Goal: Task Accomplishment & Management: Manage account settings

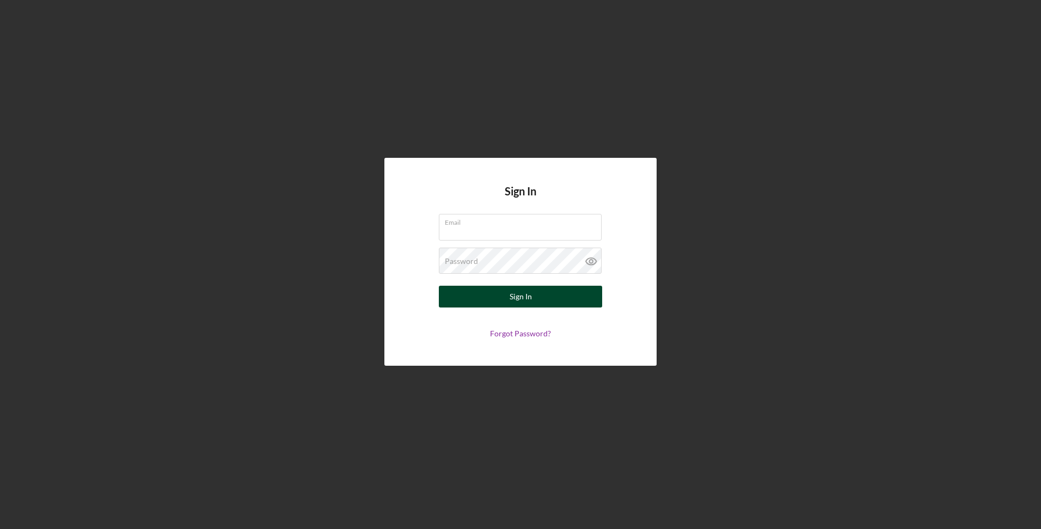
type input "[EMAIL_ADDRESS][DOMAIN_NAME]"
click at [495, 296] on button "Sign In" at bounding box center [520, 297] width 163 height 22
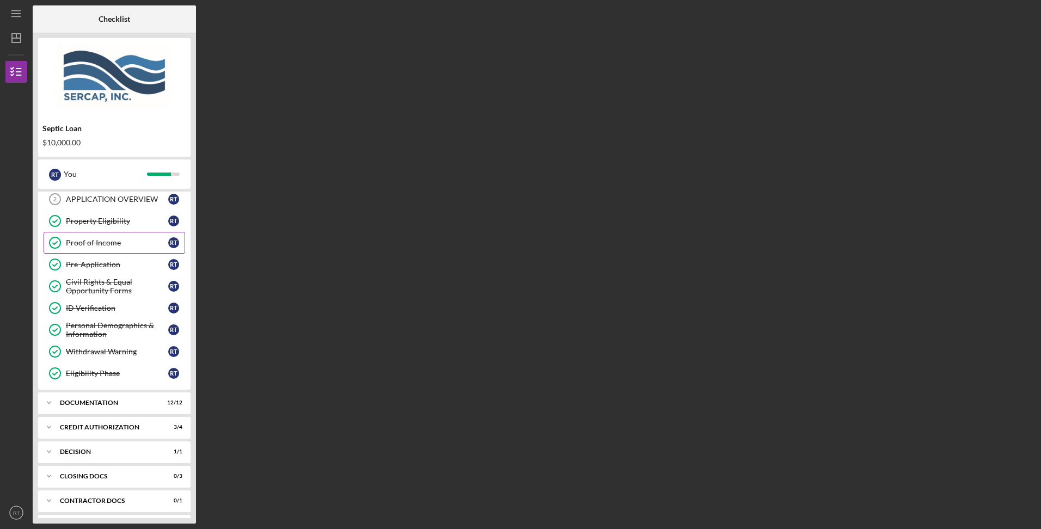
scroll to position [71, 0]
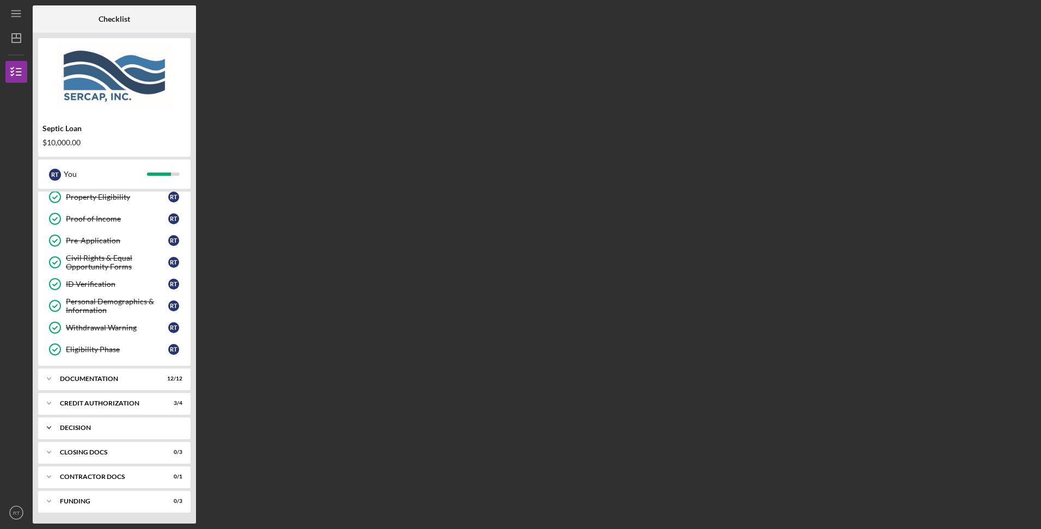
click at [45, 422] on icon "Icon/Expander" at bounding box center [49, 428] width 22 height 22
click at [52, 404] on icon "Icon/Expander" at bounding box center [49, 404] width 22 height 22
click at [46, 377] on icon "Icon/Expander" at bounding box center [49, 379] width 22 height 22
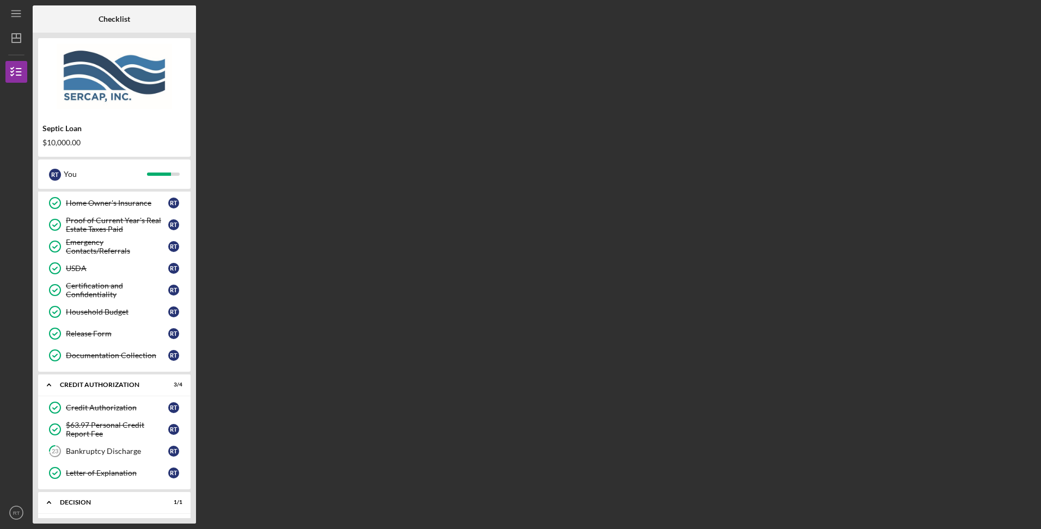
scroll to position [459, 0]
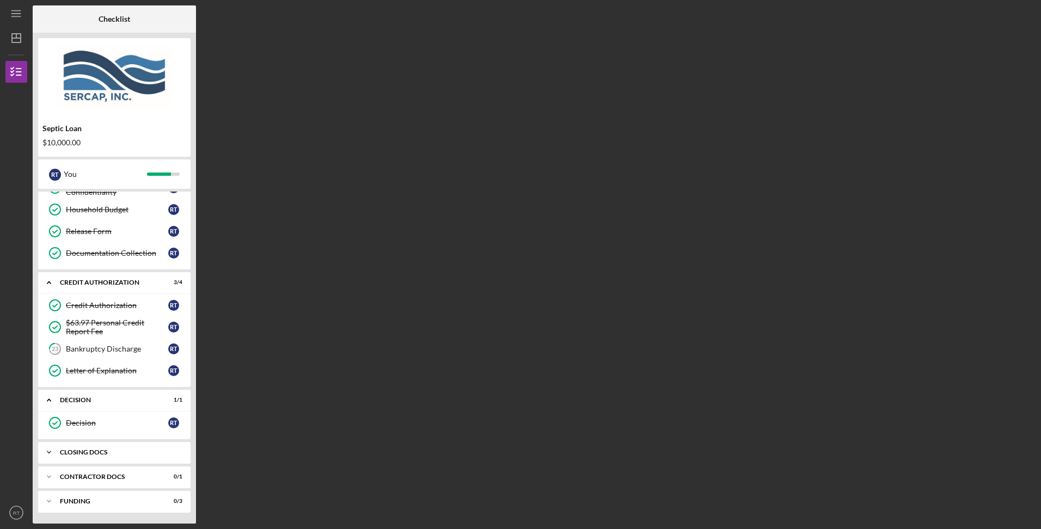
click at [45, 449] on icon "Icon/Expander" at bounding box center [49, 453] width 22 height 22
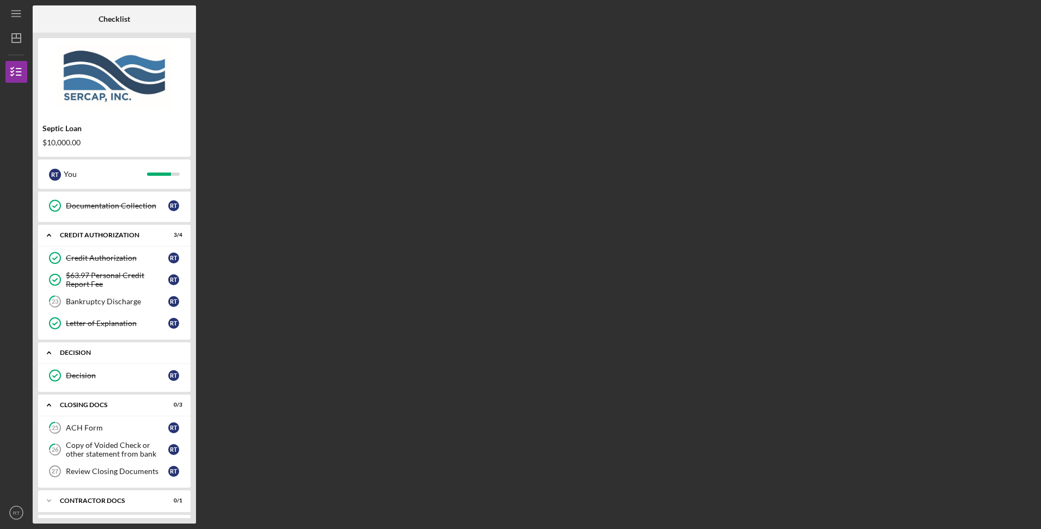
scroll to position [531, 0]
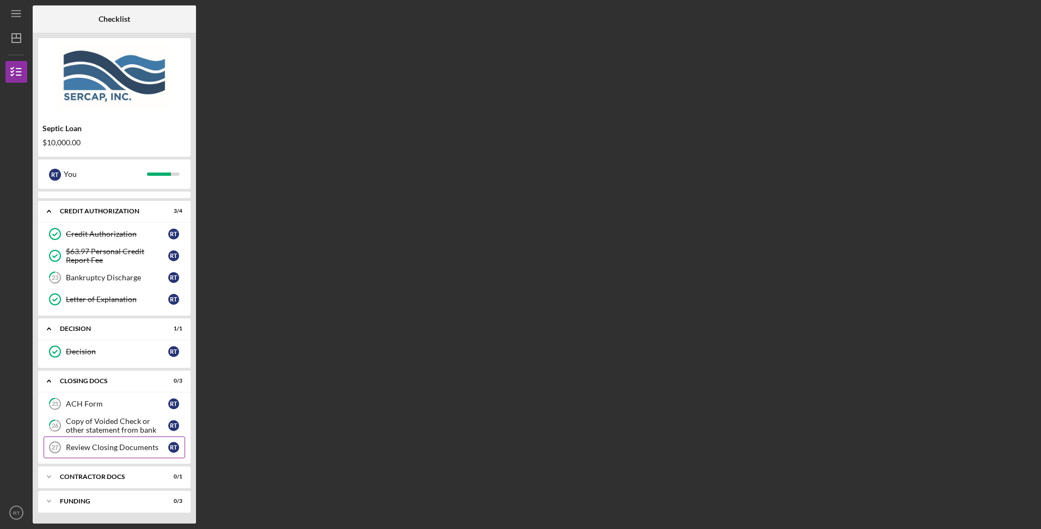
click at [112, 443] on link "Review Closing Documents 27 Review Closing Documents R T" at bounding box center [115, 448] width 142 height 22
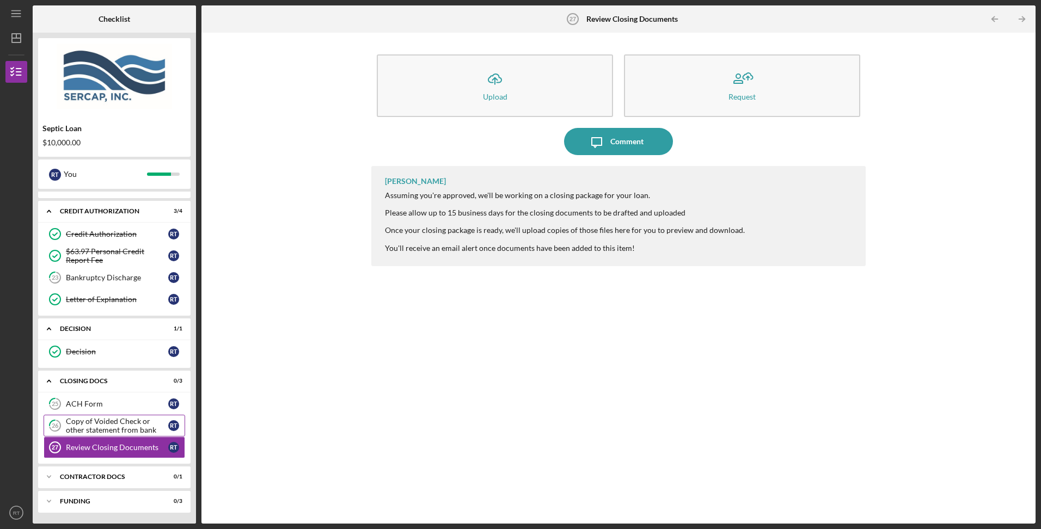
click at [108, 431] on div "Copy of Voided Check or other statement from bank" at bounding box center [117, 425] width 102 height 17
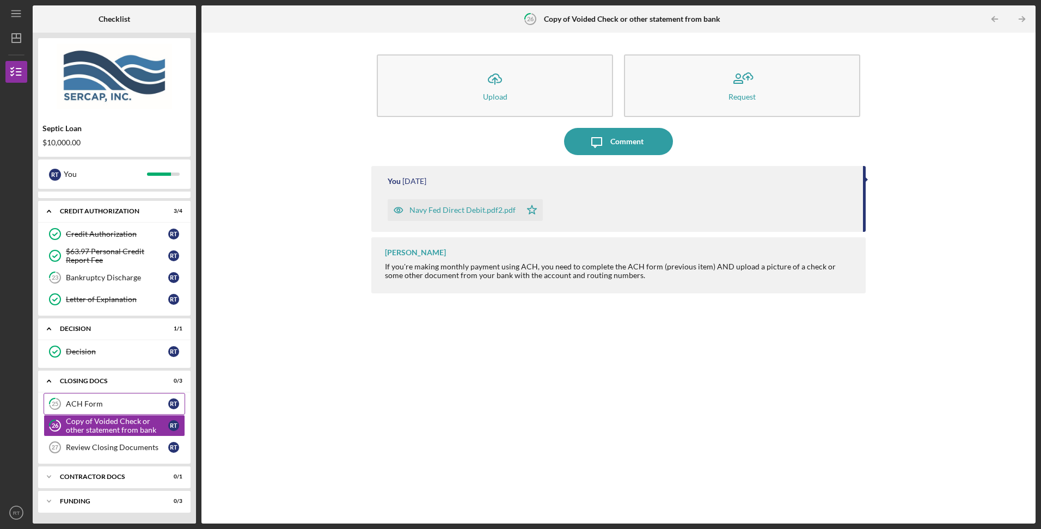
click at [96, 407] on div "ACH Form" at bounding box center [117, 404] width 102 height 9
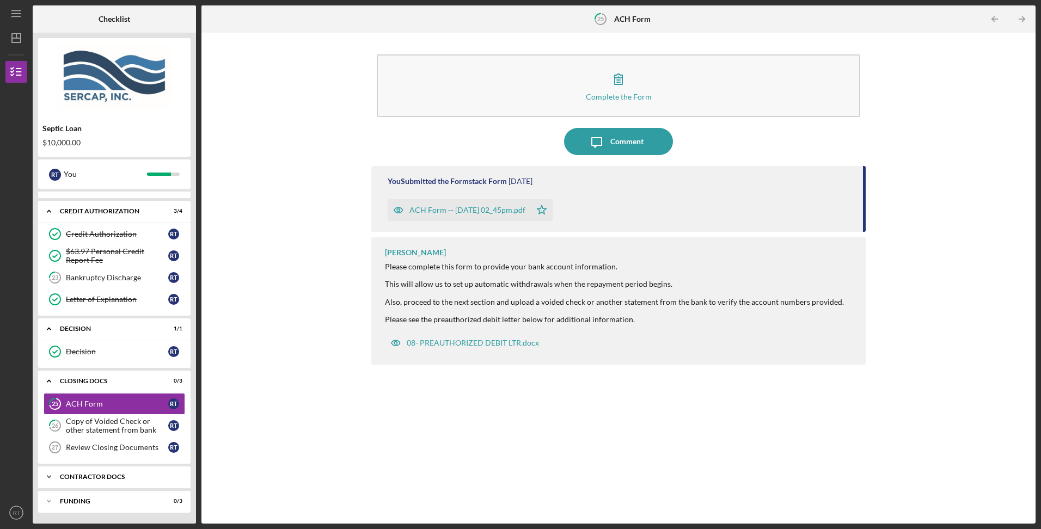
click at [80, 478] on div "Contractor Docs" at bounding box center [118, 477] width 117 height 7
click at [86, 496] on div "Invoice for SERCAP Fees" at bounding box center [117, 499] width 102 height 9
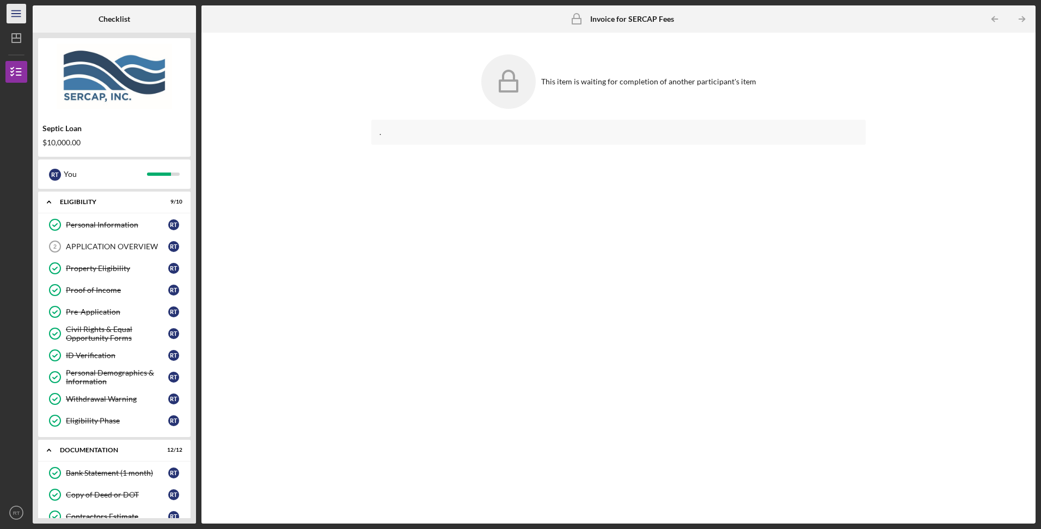
click at [20, 15] on icon "Icon/Menu" at bounding box center [16, 14] width 24 height 24
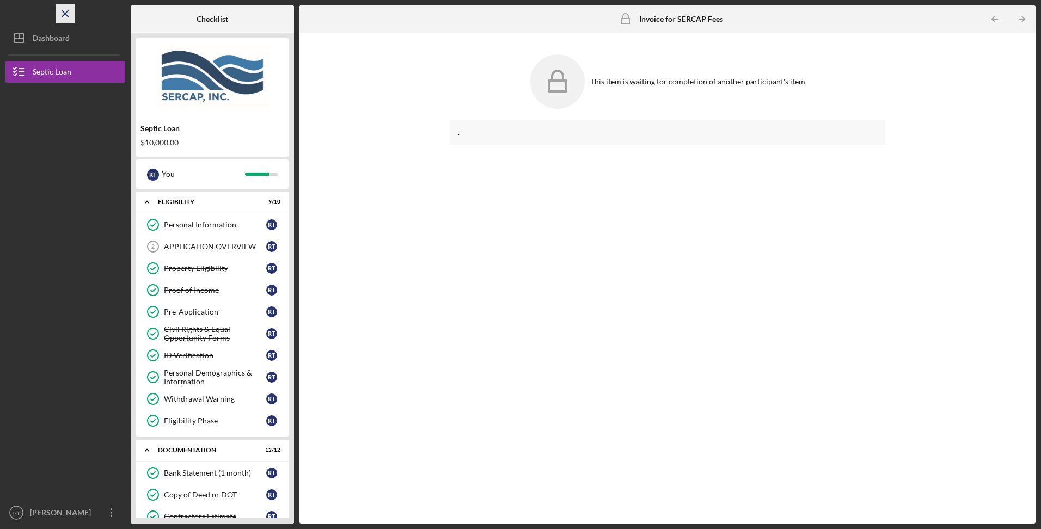
click at [62, 19] on icon "Icon/Menu Close" at bounding box center [65, 14] width 24 height 24
